Goal: Task Accomplishment & Management: Manage account settings

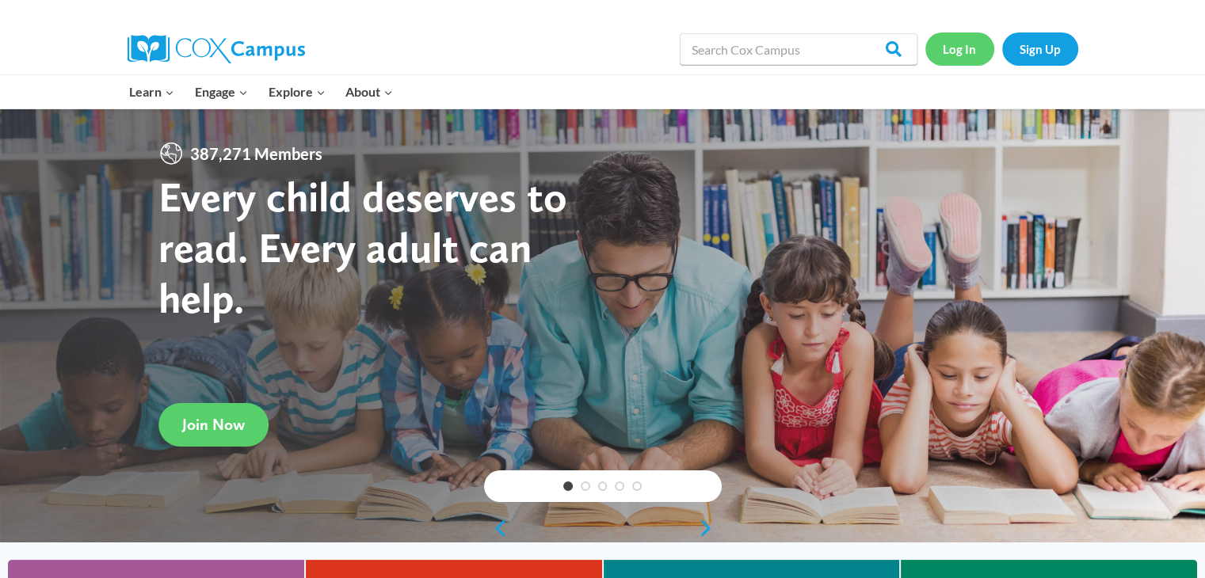
click at [982, 47] on link "Log In" at bounding box center [959, 48] width 69 height 32
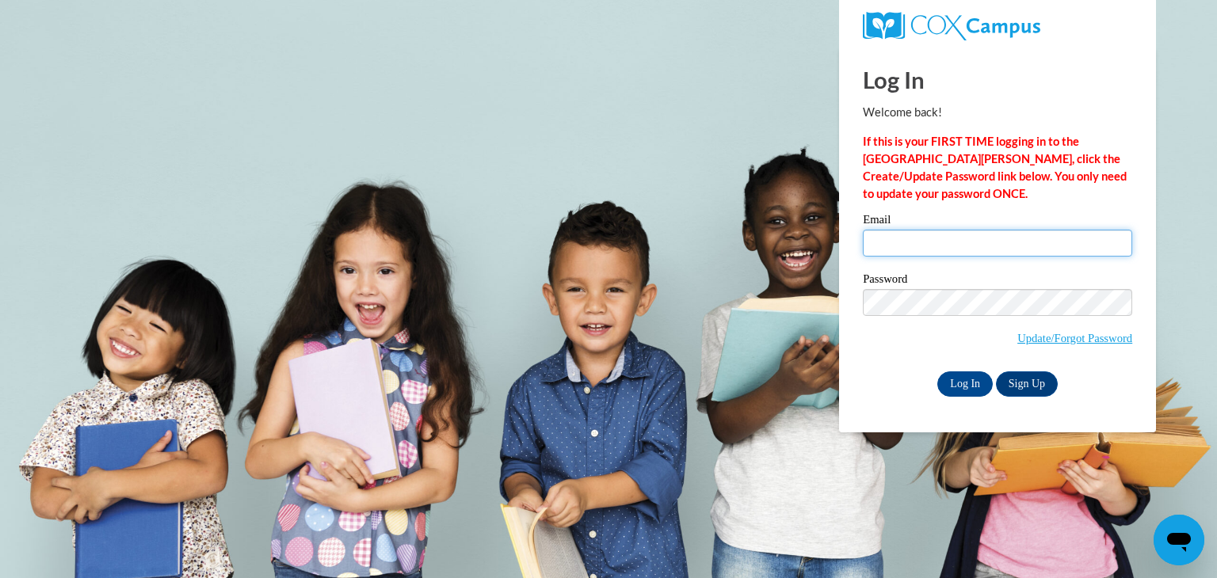
click at [964, 250] on input "Email" at bounding box center [997, 243] width 269 height 27
type input "emily.gaeding@icloud.com"
click at [970, 387] on input "Log In" at bounding box center [964, 384] width 55 height 25
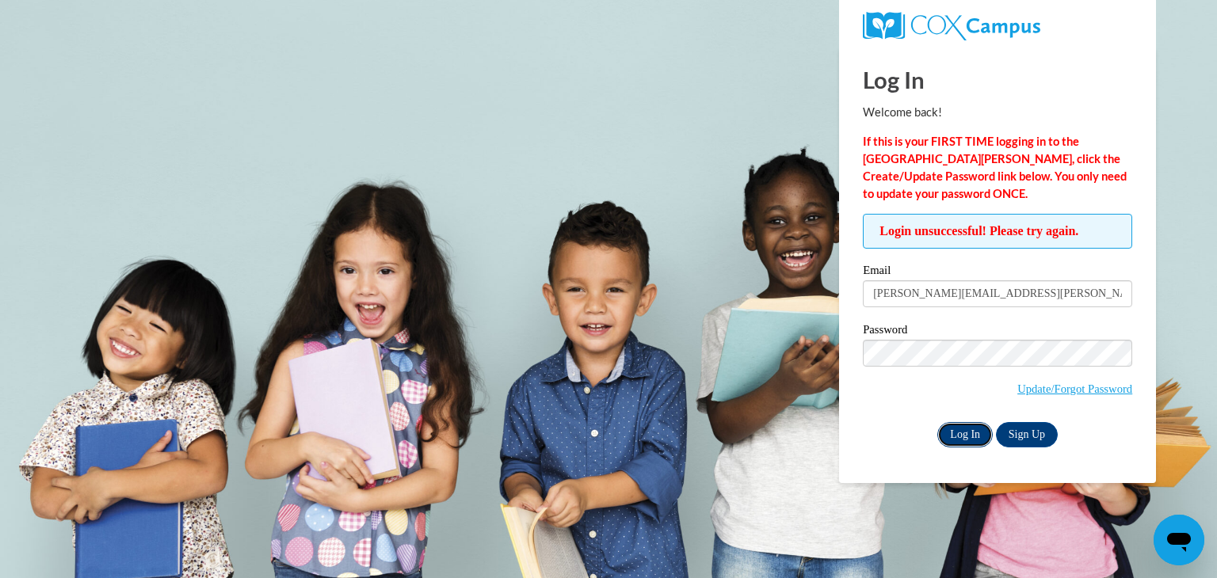
click at [955, 435] on input "Log In" at bounding box center [964, 434] width 55 height 25
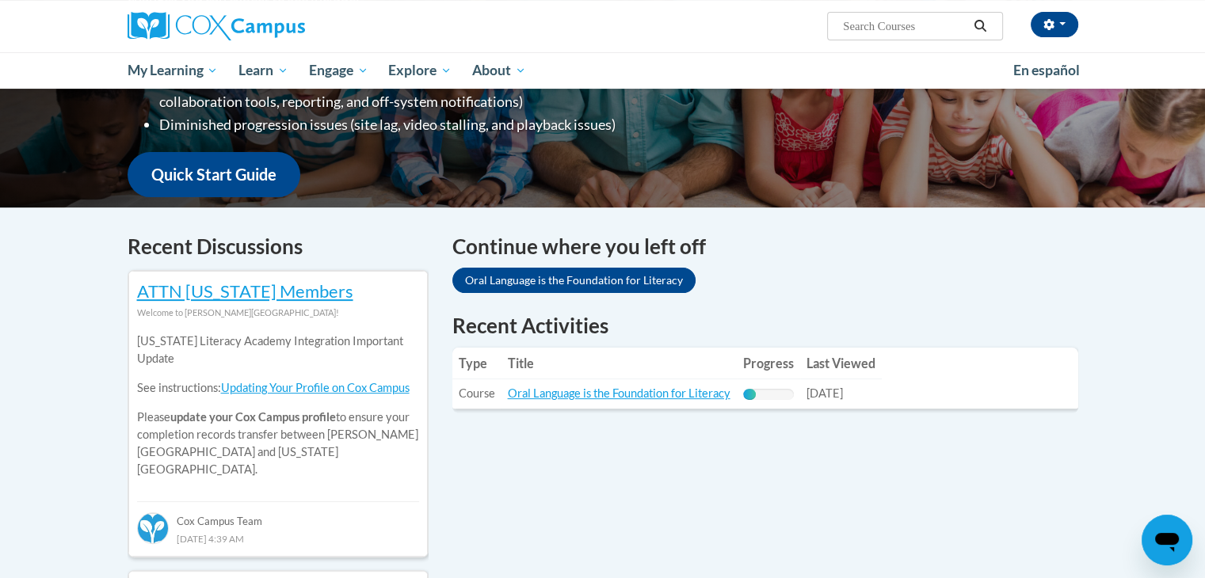
scroll to position [350, 0]
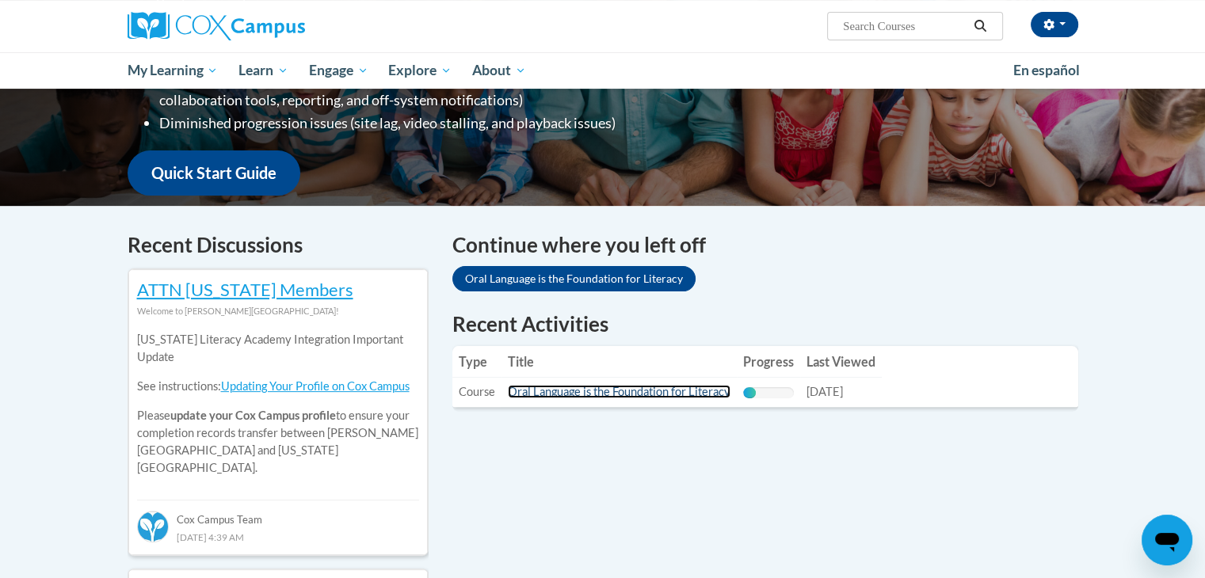
click at [624, 398] on link "Oral Language is the Foundation for Literacy" at bounding box center [619, 391] width 223 height 13
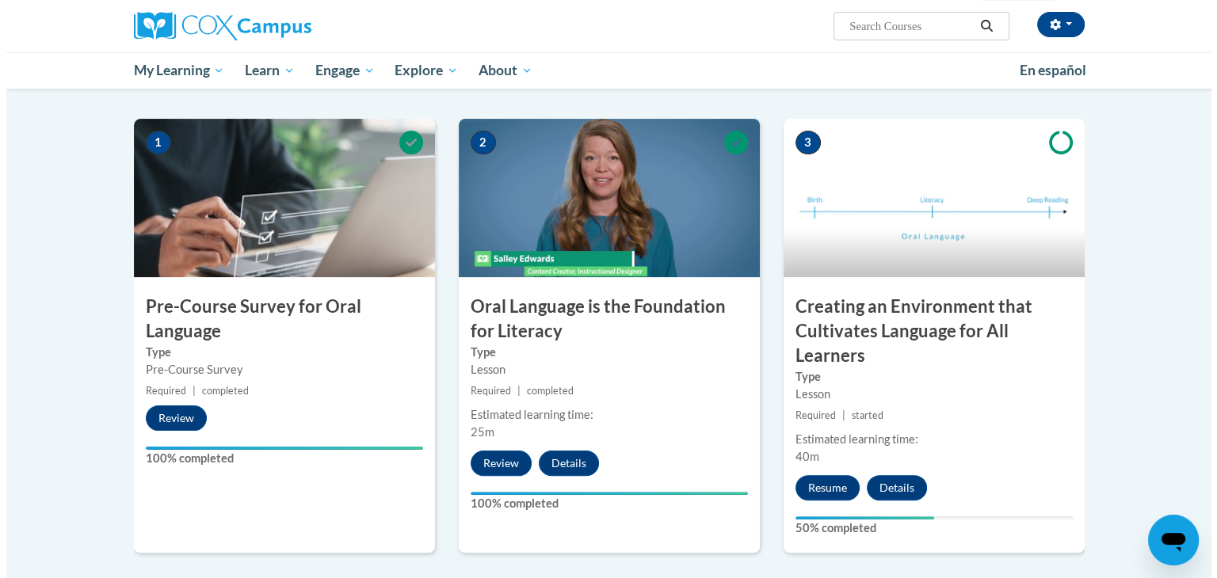
scroll to position [386, 0]
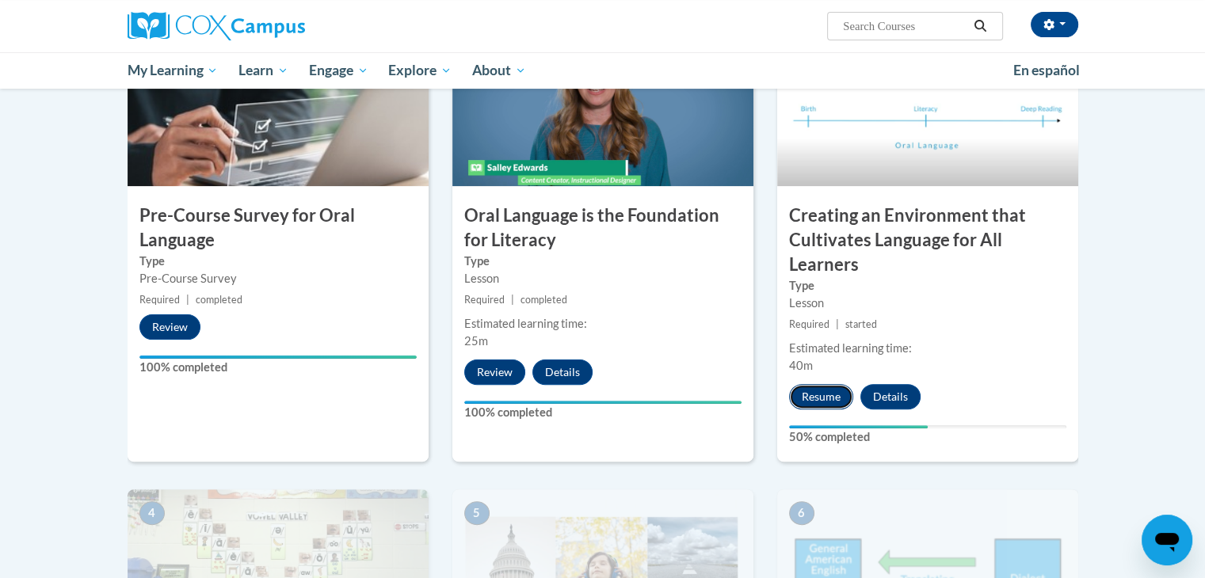
click at [807, 402] on button "Resume" at bounding box center [821, 396] width 64 height 25
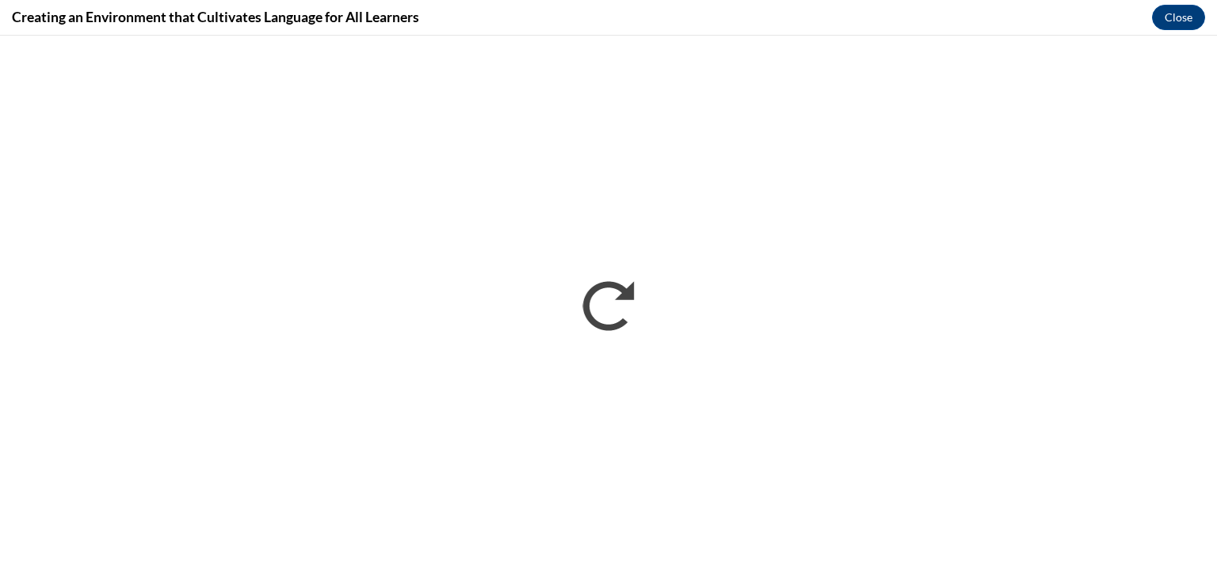
scroll to position [0, 0]
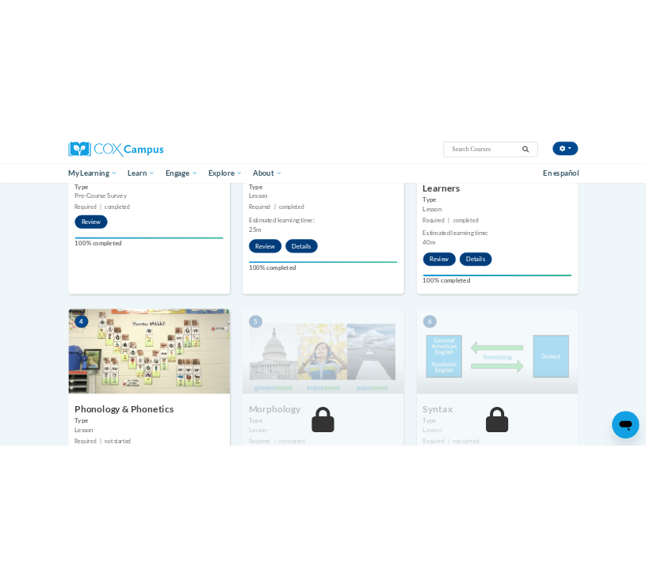
scroll to position [545, 0]
